Goal: Information Seeking & Learning: Learn about a topic

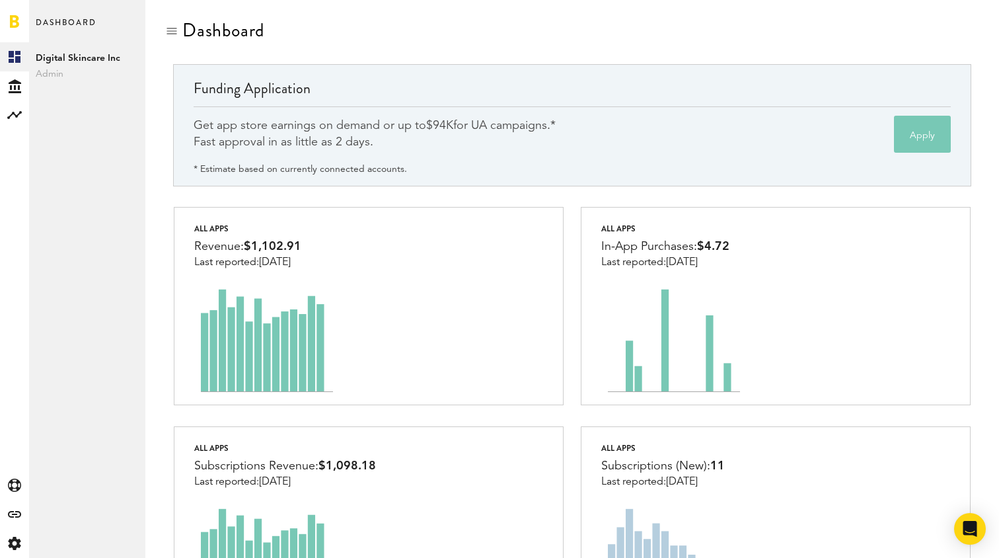
click at [488, 124] on div "Get app store earnings on demand or up to $94K for UA campaigns.* Fast approval…" at bounding box center [375, 134] width 362 height 33
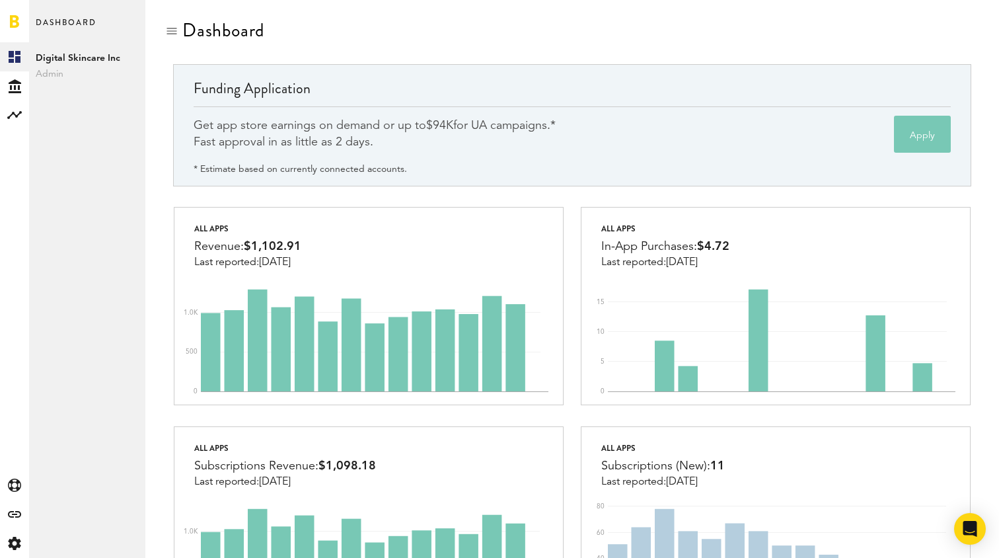
click at [477, 132] on div "Get app store earnings on demand or up to $94K for UA campaigns.* Fast approval…" at bounding box center [375, 134] width 362 height 33
click at [482, 143] on div "Get app store earnings on demand or up to $94K for UA campaigns.* Fast approval…" at bounding box center [375, 134] width 362 height 33
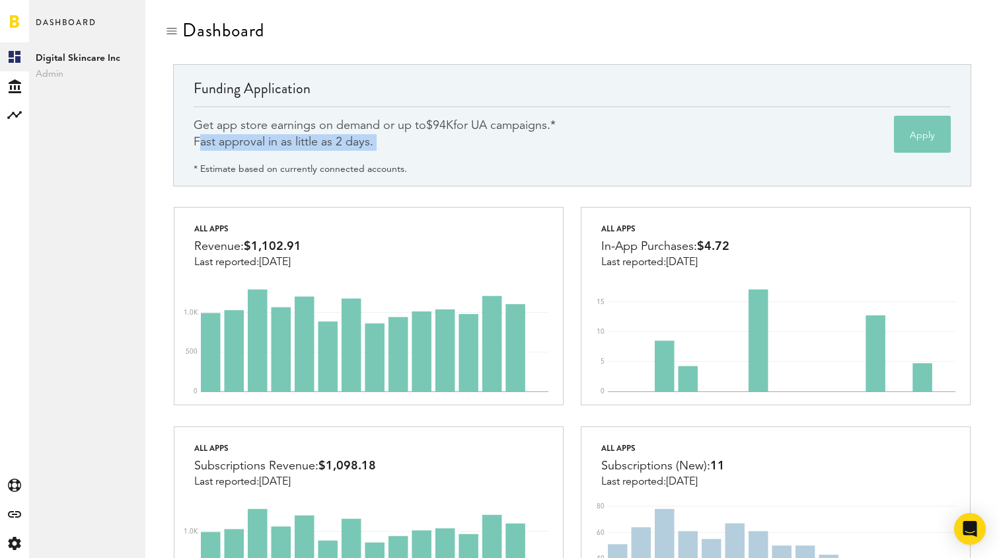
click at [482, 143] on div "Get app store earnings on demand or up to $94K for UA campaigns.* Fast approval…" at bounding box center [375, 134] width 362 height 33
click at [479, 143] on div "Get app store earnings on demand or up to $94K for UA campaigns.* Fast approval…" at bounding box center [375, 134] width 362 height 33
